Goal: Entertainment & Leisure: Consume media (video, audio)

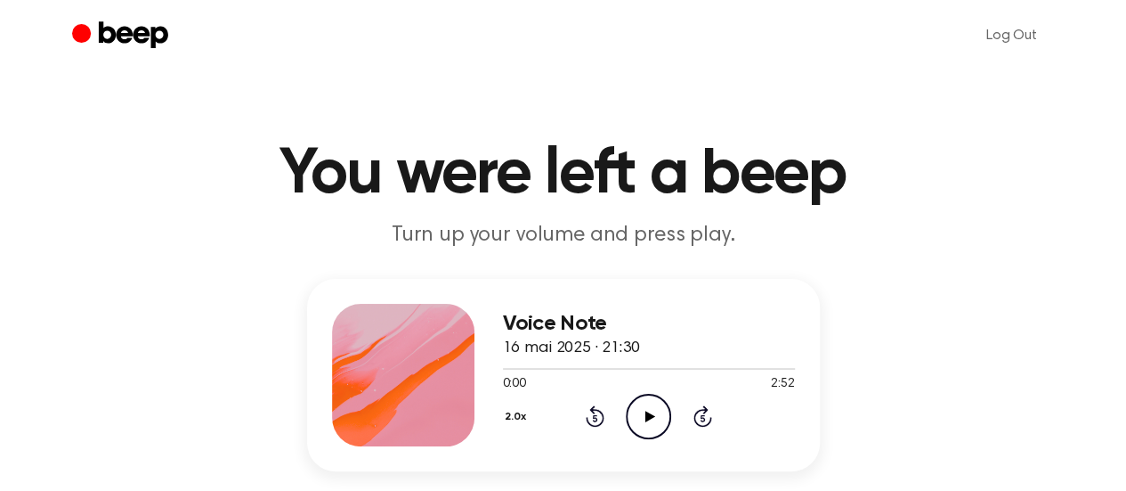
click at [521, 416] on button "2.0x" at bounding box center [518, 417] width 30 height 30
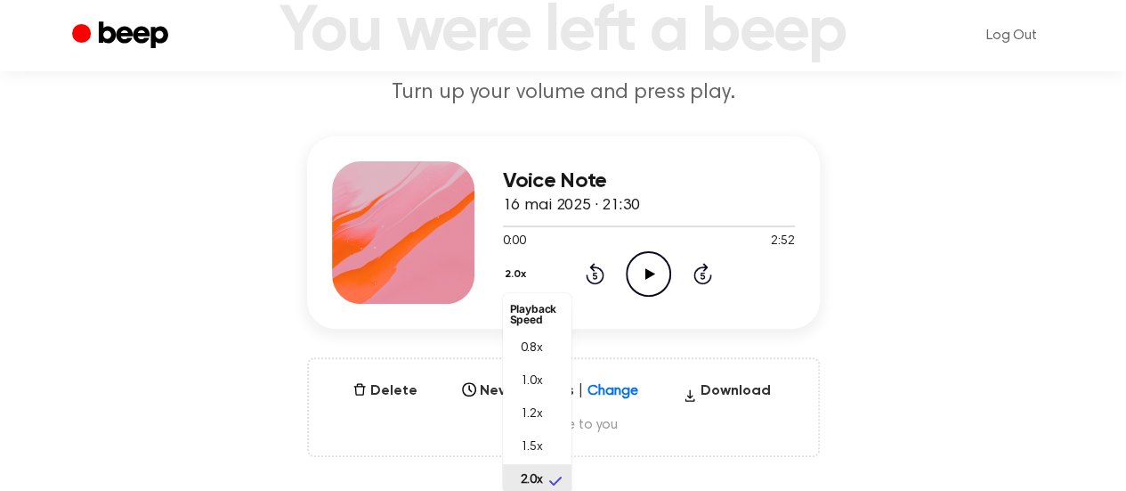
scroll to position [4, 0]
click at [169, 259] on div "Voice Note 16 mai 2025 · 21:30 0:00 2:52 Your browser does not support the [obj…" at bounding box center [562, 296] width 1083 height 321
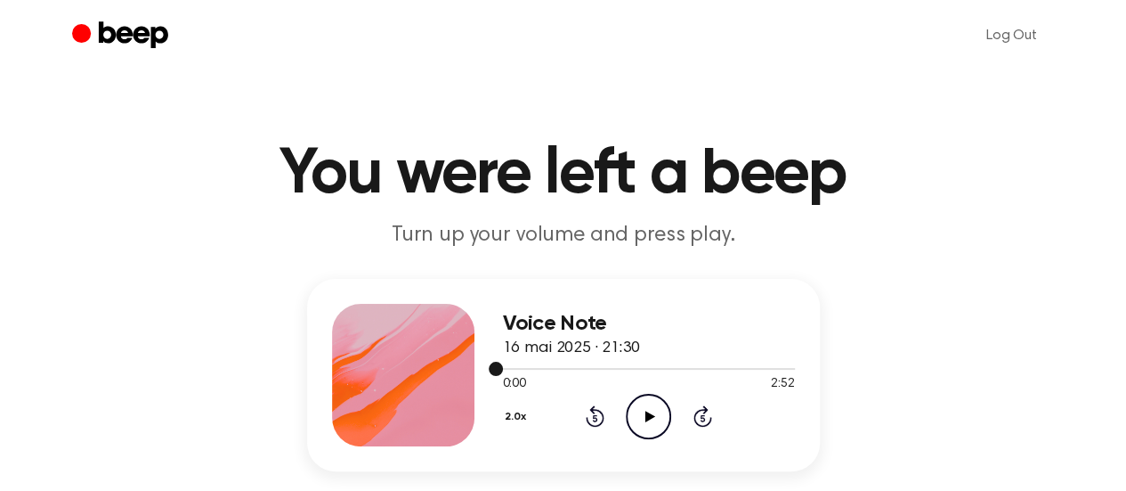
click at [573, 362] on div at bounding box center [649, 368] width 292 height 14
drag, startPoint x: 569, startPoint y: 363, endPoint x: 530, endPoint y: 362, distance: 39.2
click at [530, 362] on div at bounding box center [649, 368] width 292 height 14
click at [534, 363] on div at bounding box center [649, 368] width 292 height 14
click at [638, 410] on icon "Play Audio" at bounding box center [648, 416] width 45 height 45
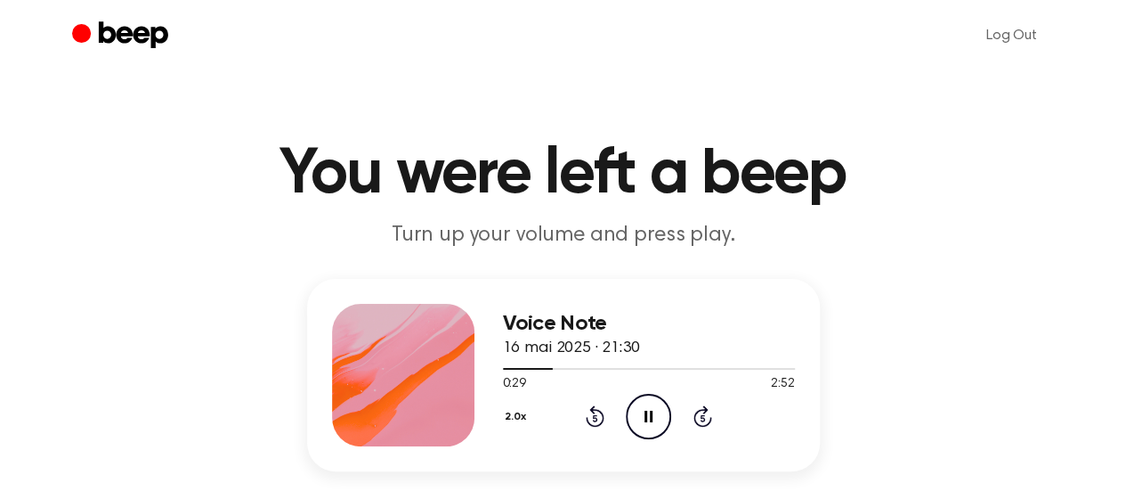
click at [648, 412] on icon "Pause Audio" at bounding box center [648, 416] width 45 height 45
click at [513, 410] on button "2.0x" at bounding box center [518, 417] width 30 height 30
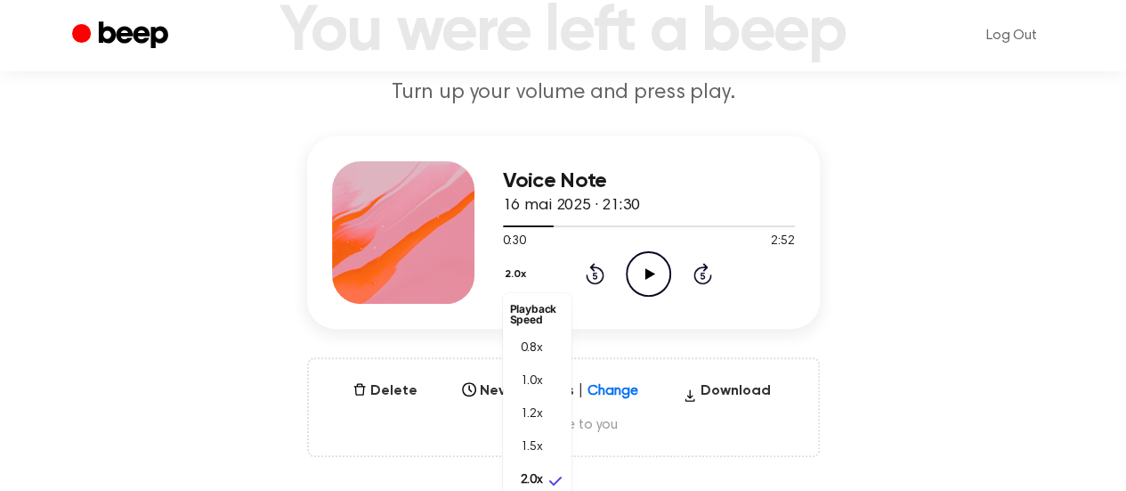
drag, startPoint x: 951, startPoint y: 320, endPoint x: 862, endPoint y: 134, distance: 205.5
click at [949, 320] on div "Voice Note 16 mai 2025 · 21:30 0:30 2:52 Your browser does not support the [obj…" at bounding box center [562, 296] width 1083 height 321
